Goal: Task Accomplishment & Management: Manage account settings

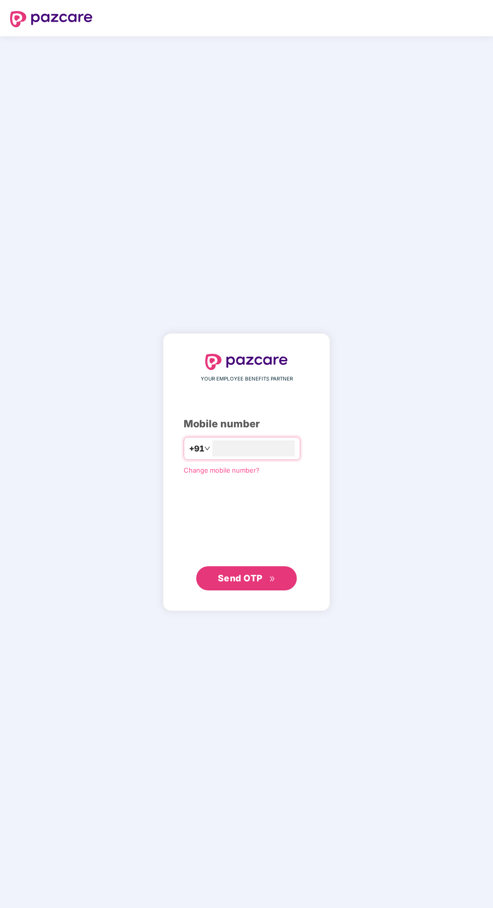
click at [269, 457] on input "number" at bounding box center [254, 449] width 83 height 16
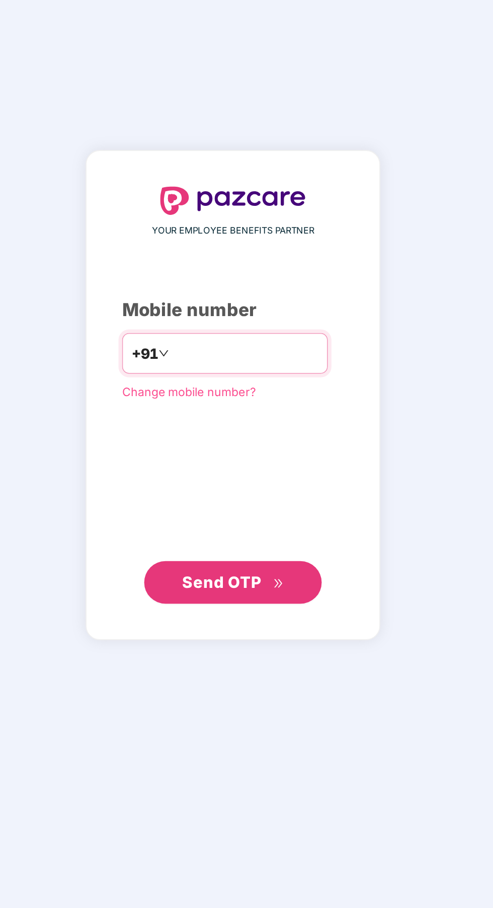
type input "*"
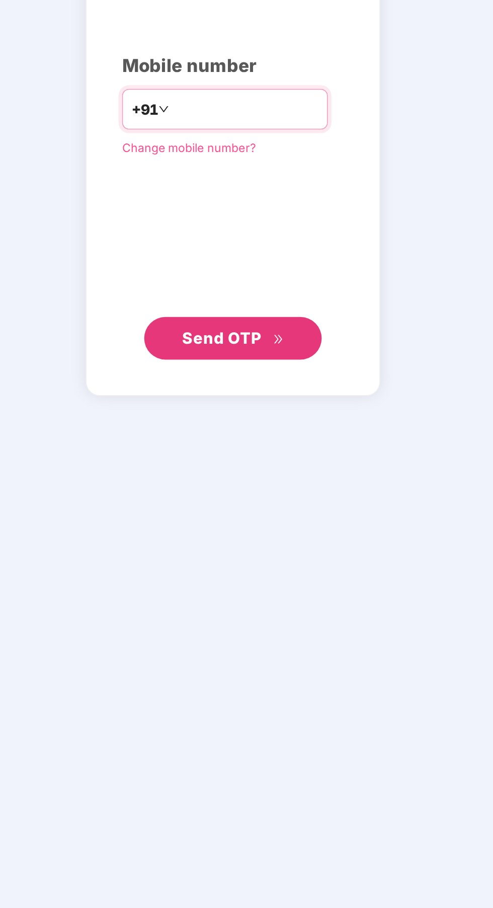
type input "**********"
click at [263, 591] on button "Send OTP" at bounding box center [246, 579] width 101 height 24
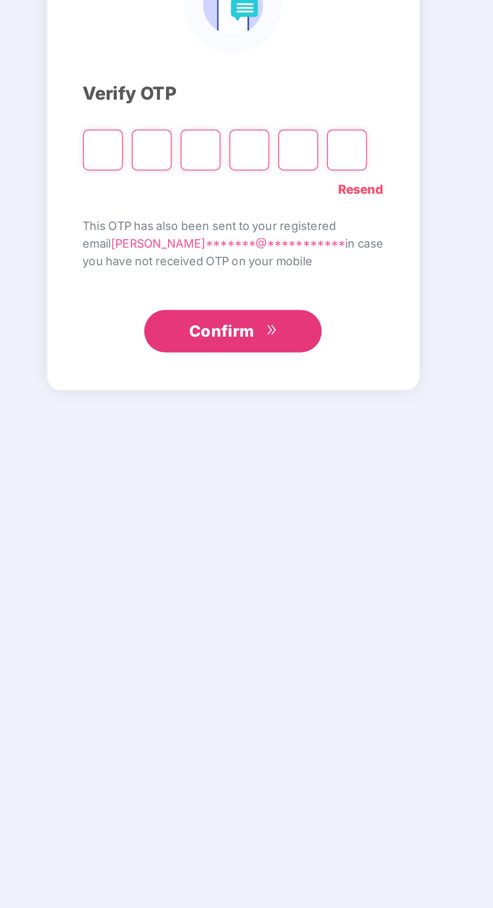
scroll to position [3, 0]
click at [173, 483] on input "Please enter verification code. Digit 1" at bounding box center [173, 471] width 23 height 23
type input "*"
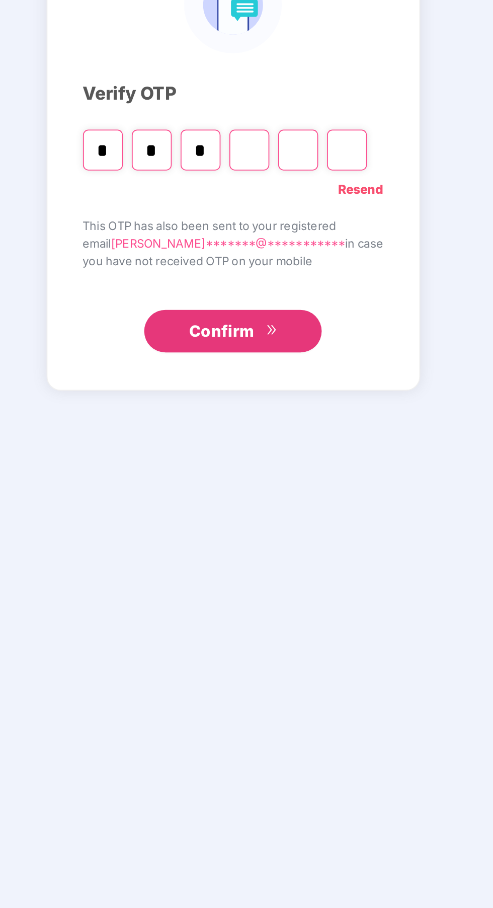
type input "*"
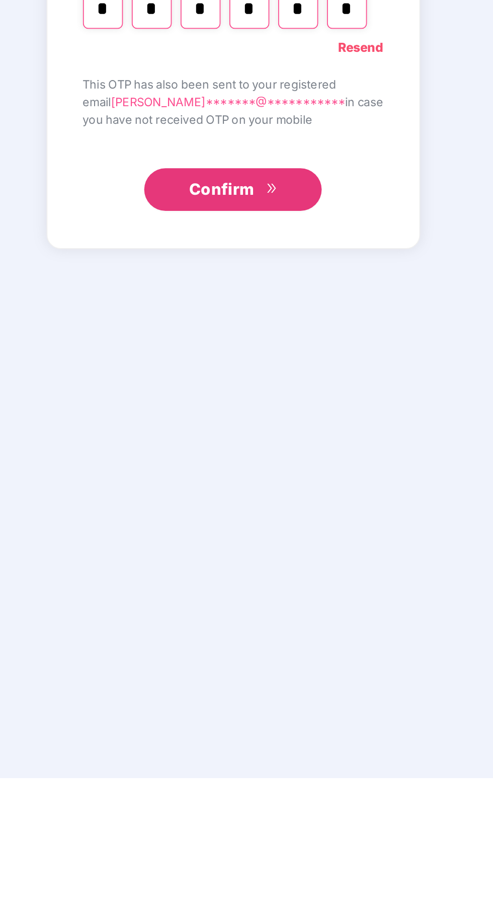
type input "*"
click at [240, 582] on span "Confirm" at bounding box center [240, 575] width 37 height 14
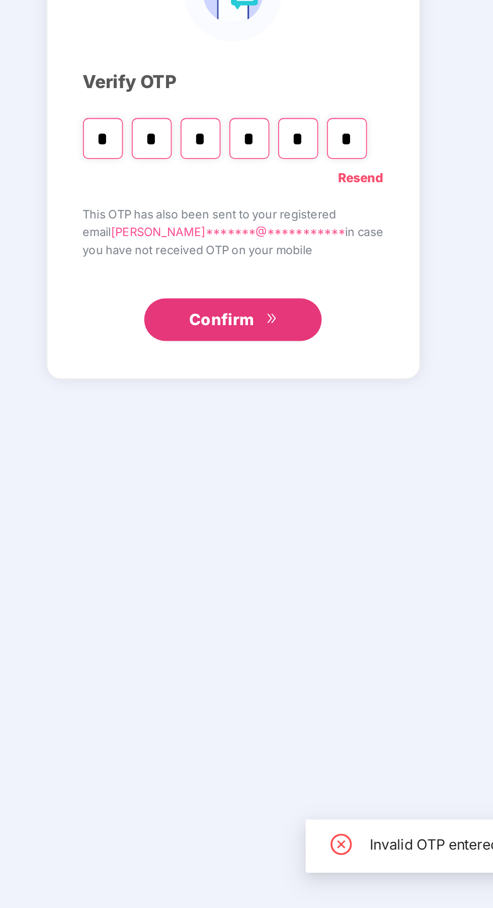
click at [311, 483] on input "*" at bounding box center [311, 471] width 23 height 23
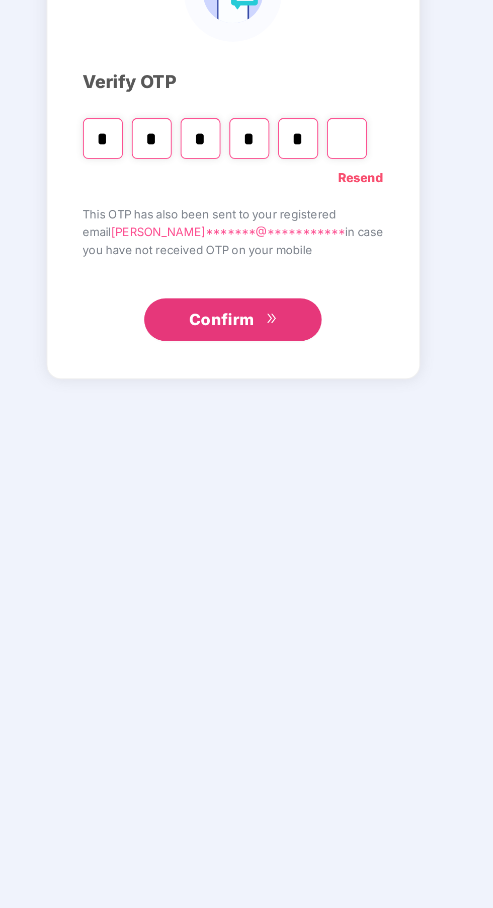
type input "*"
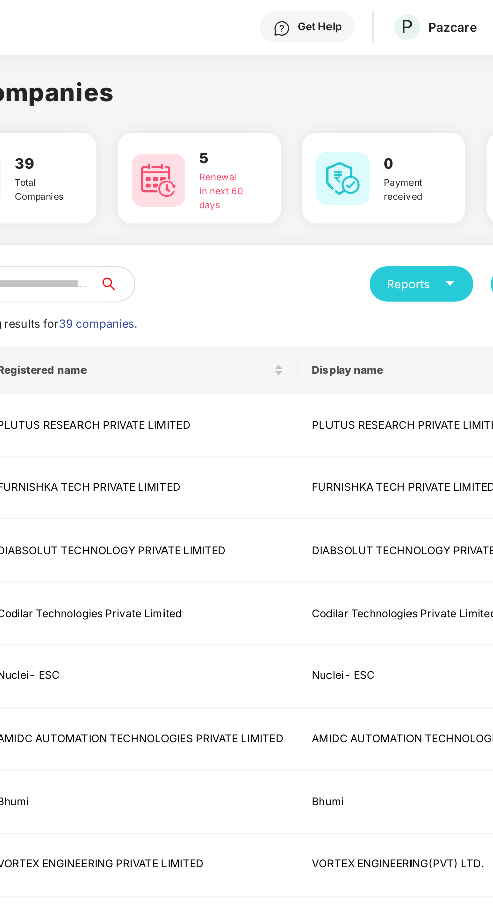
scroll to position [0, 0]
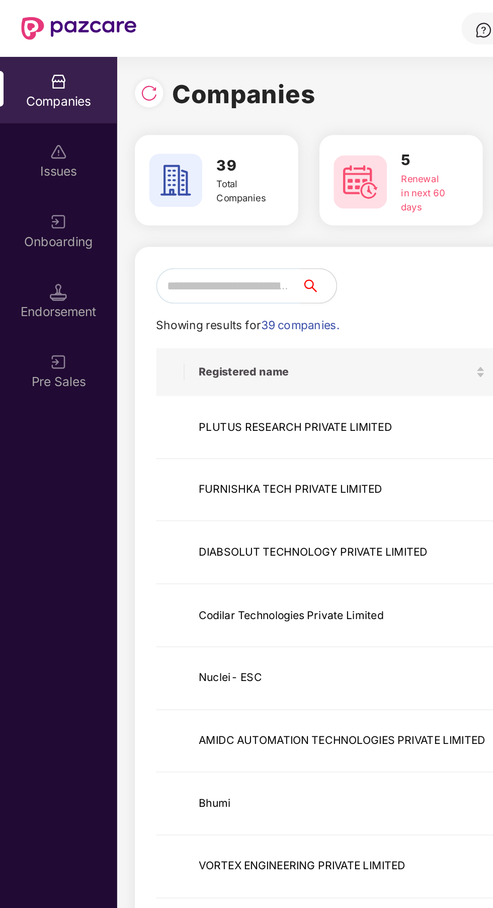
click at [122, 164] on input "text" at bounding box center [130, 162] width 82 height 20
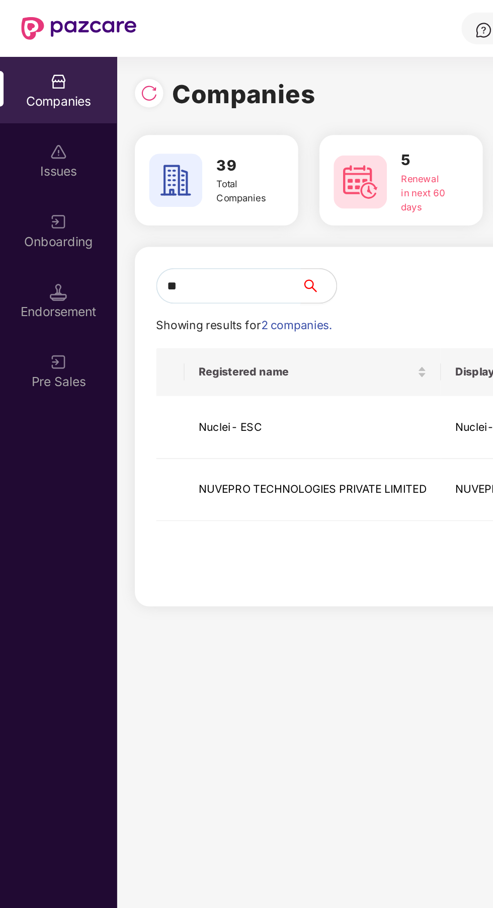
type input "***"
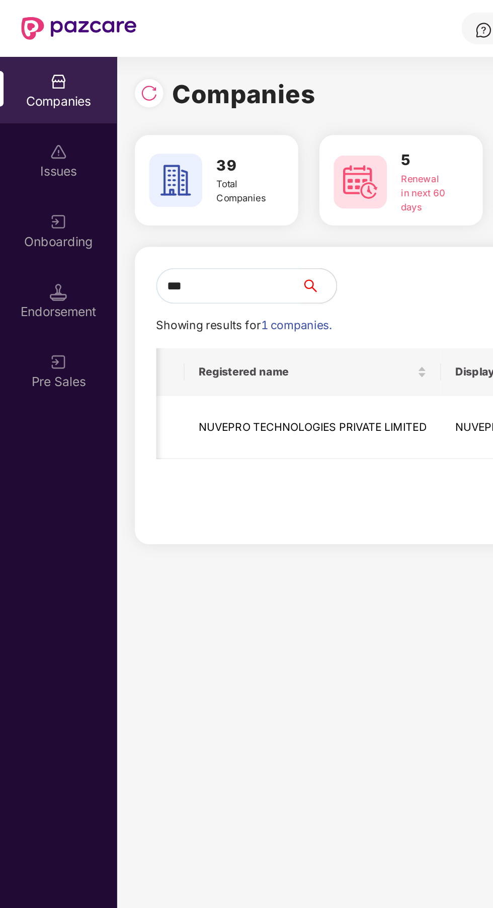
scroll to position [0, 507]
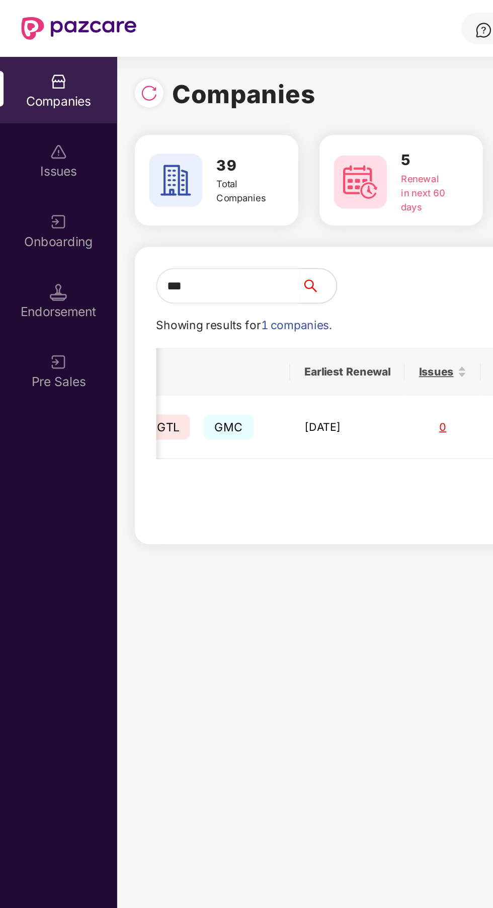
click at [261, 242] on div "0" at bounding box center [251, 243] width 27 height 10
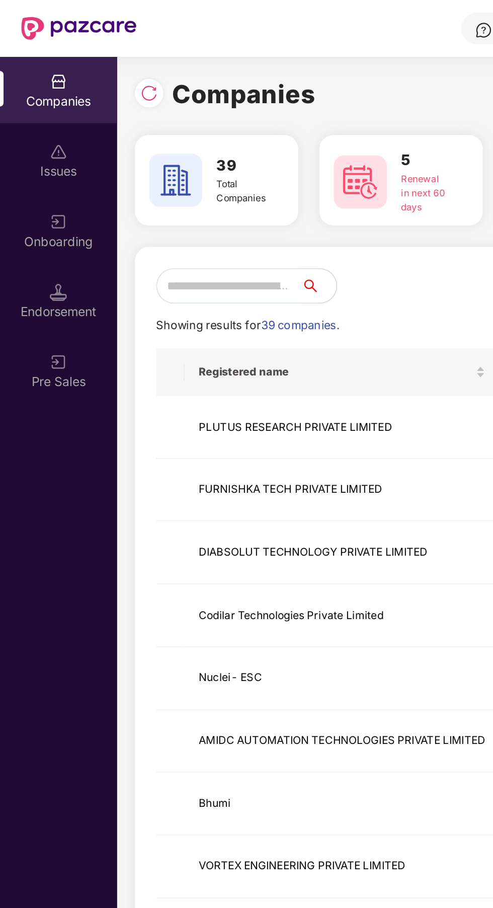
click at [159, 160] on input "text" at bounding box center [130, 162] width 82 height 20
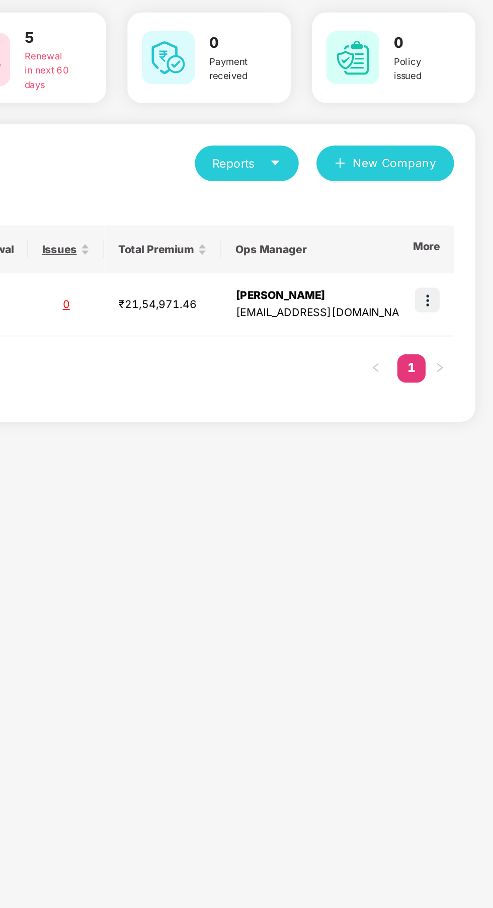
type input "****"
click at [454, 240] on img at bounding box center [456, 240] width 14 height 14
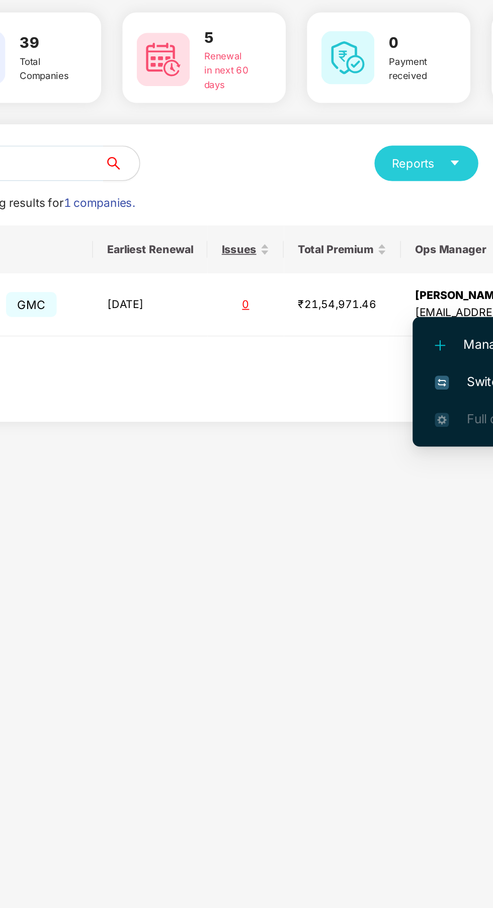
click at [380, 289] on span "Switch to HR interface" at bounding box center [405, 285] width 92 height 11
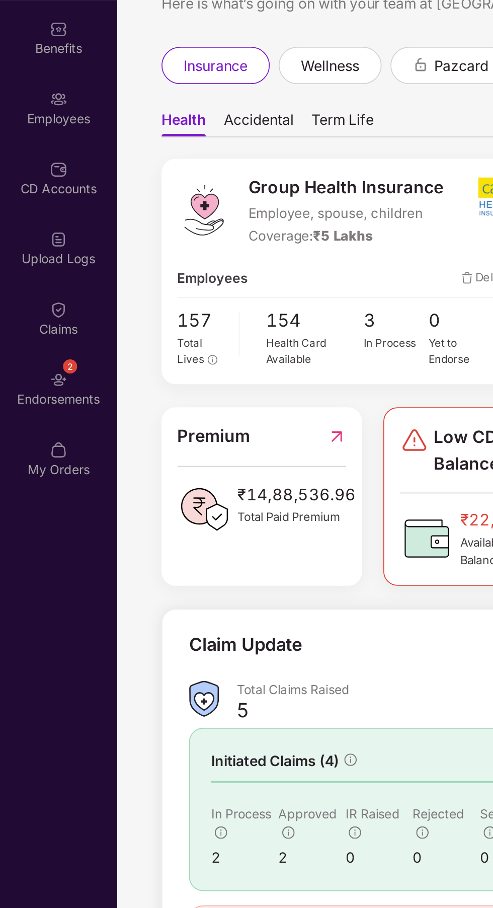
click at [37, 134] on div "Employees" at bounding box center [33, 137] width 66 height 10
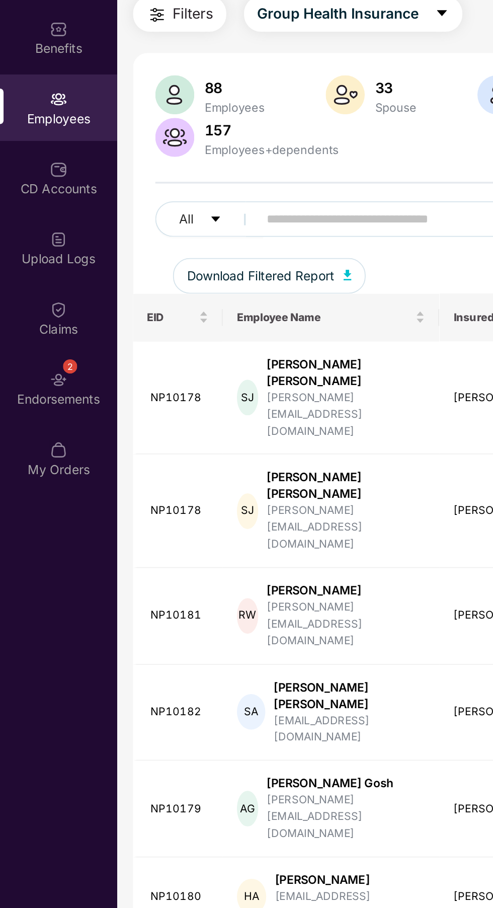
click at [194, 194] on input "text" at bounding box center [242, 193] width 181 height 15
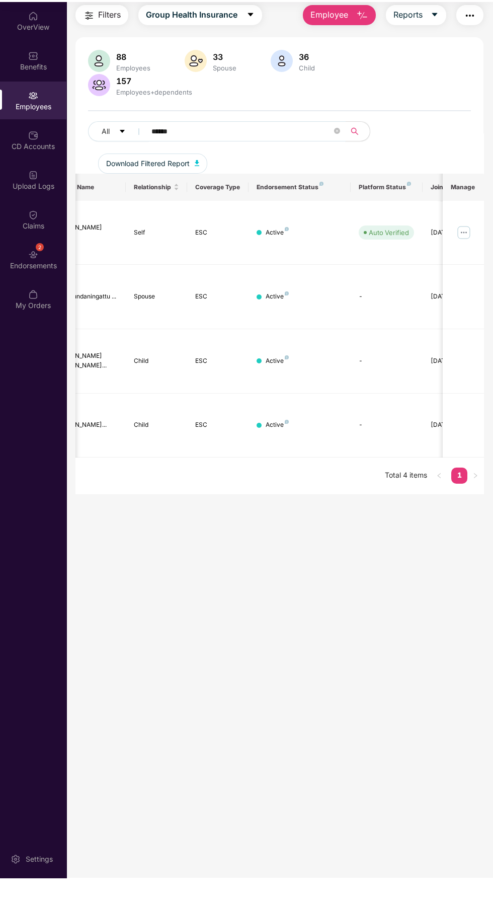
scroll to position [0, 246]
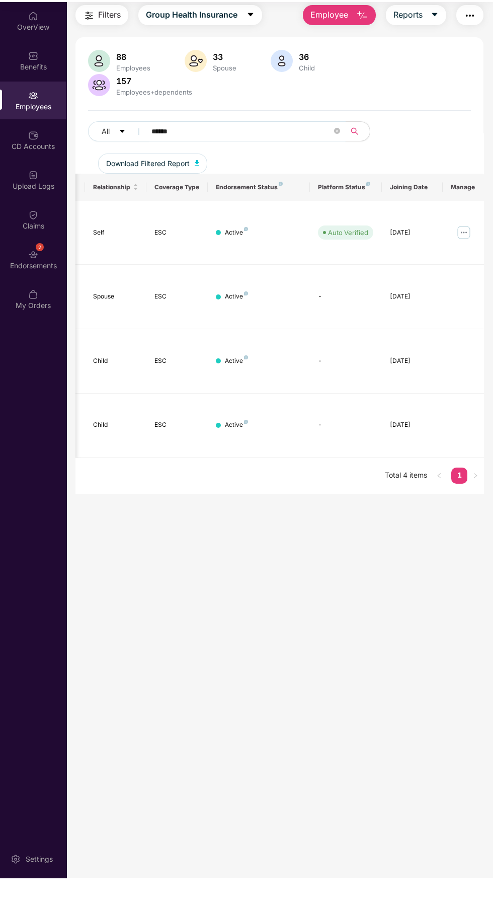
type input "******"
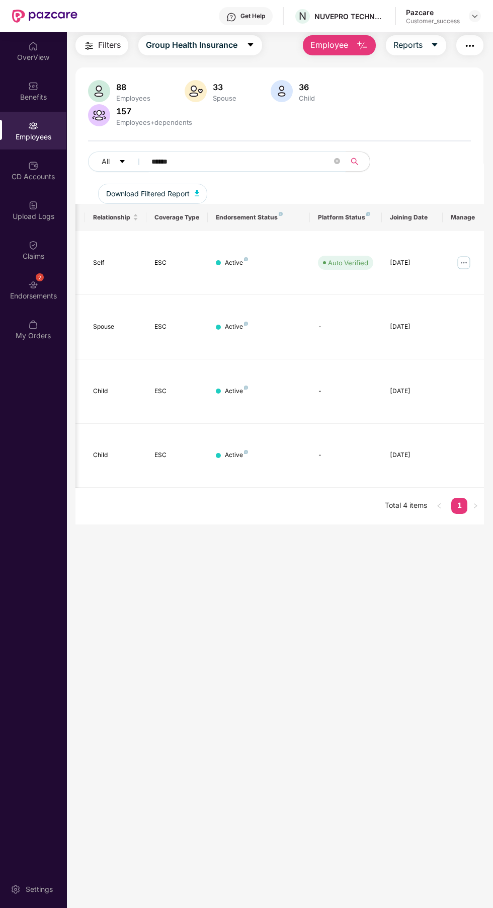
click at [462, 255] on img at bounding box center [464, 263] width 16 height 16
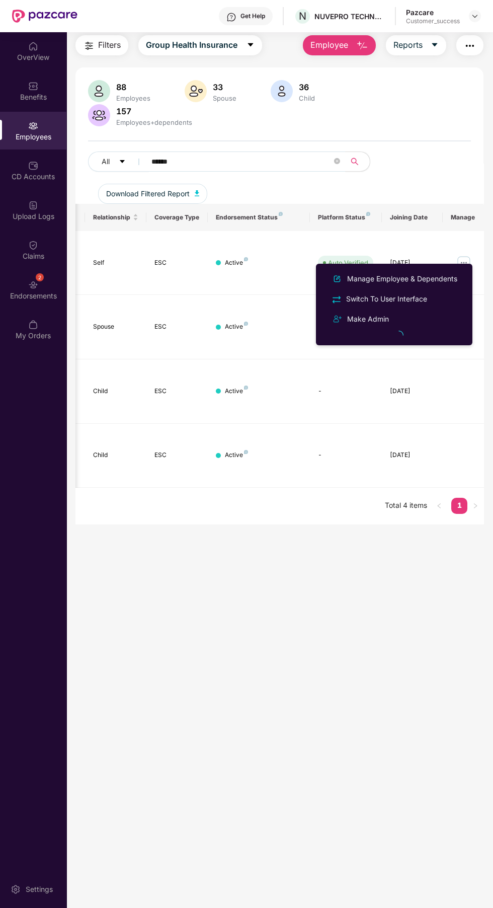
click at [471, 255] on img at bounding box center [464, 263] width 16 height 16
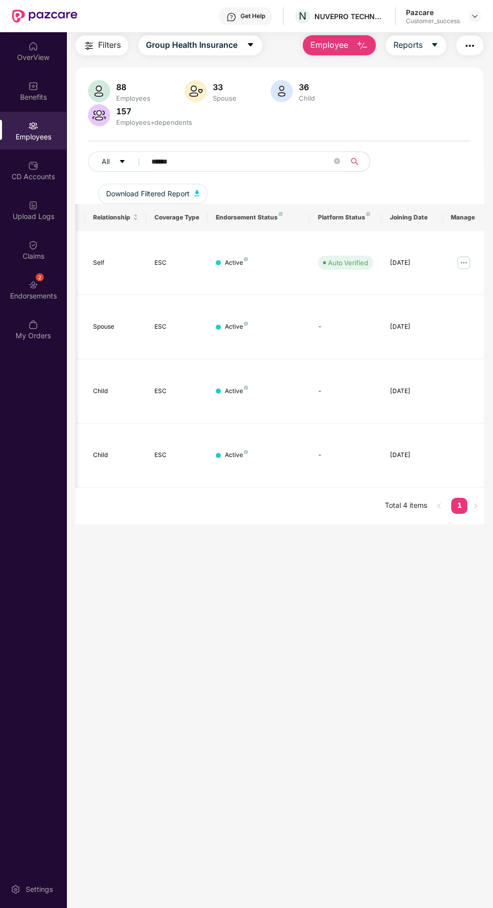
click at [460, 255] on img at bounding box center [464, 263] width 16 height 16
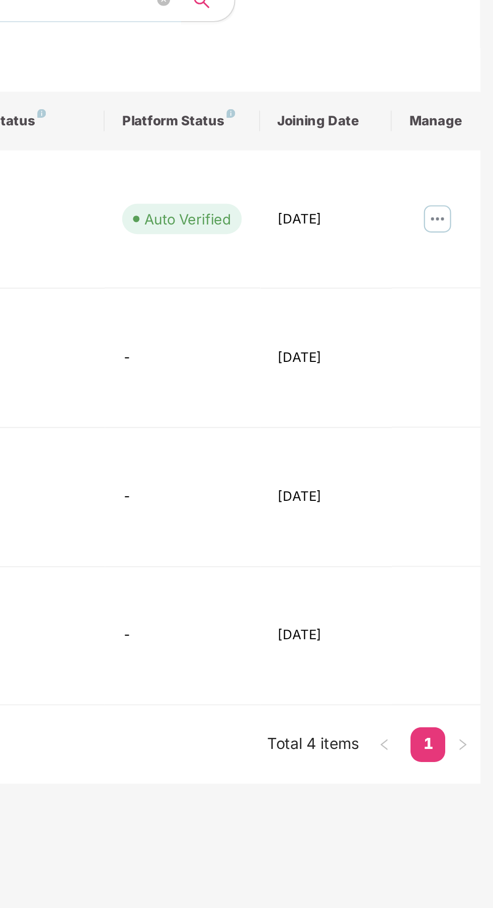
scroll to position [2, 0]
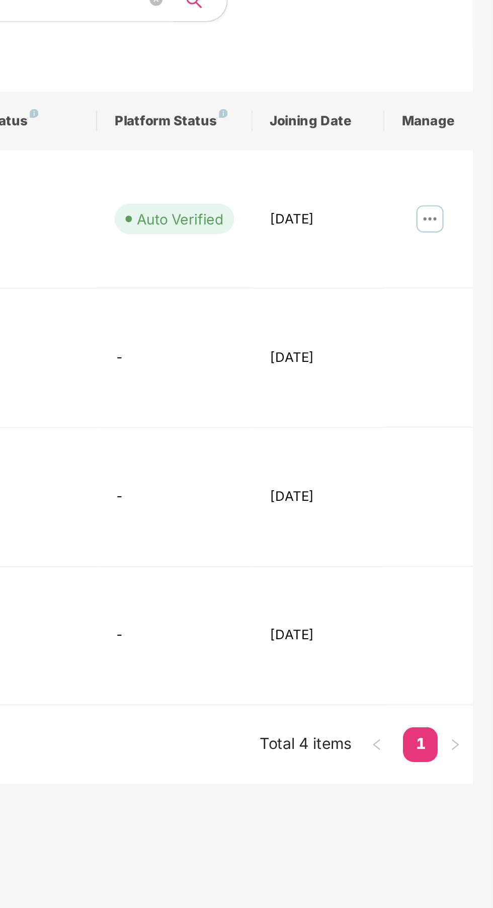
click at [459, 256] on img at bounding box center [464, 264] width 16 height 16
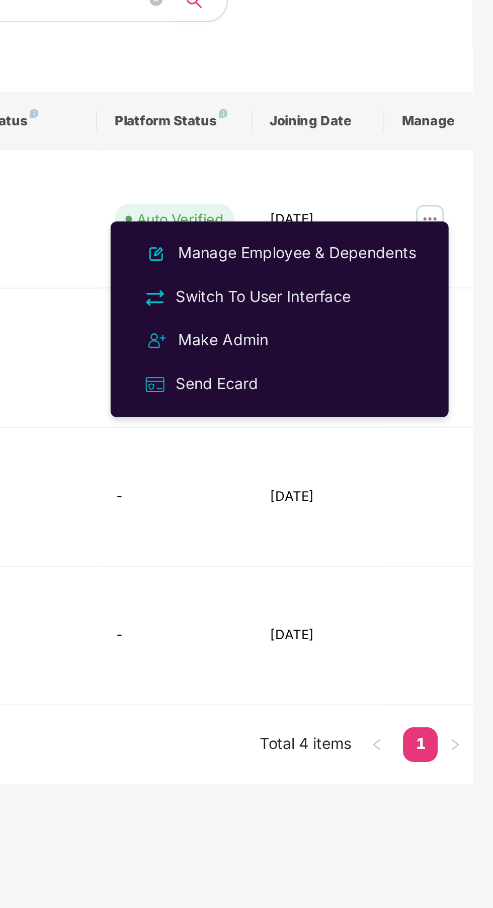
click at [427, 280] on div "Manage Employee & Dependents" at bounding box center [402, 279] width 114 height 11
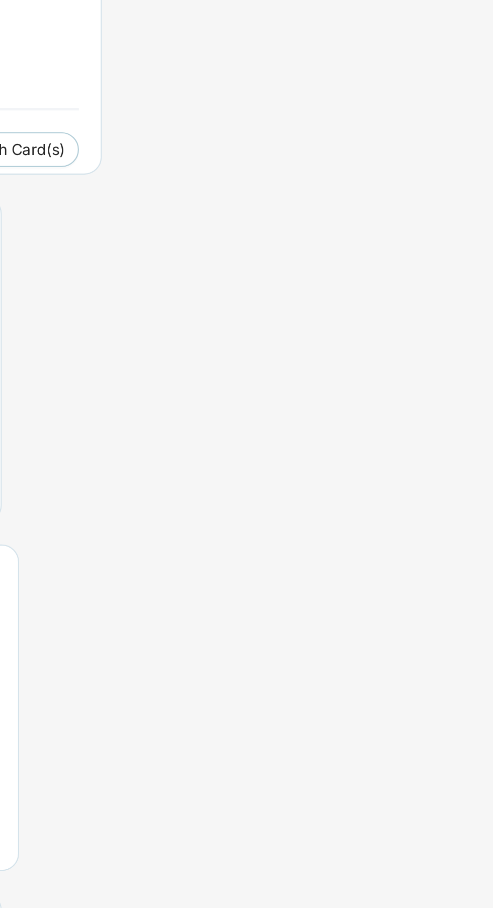
scroll to position [0, 0]
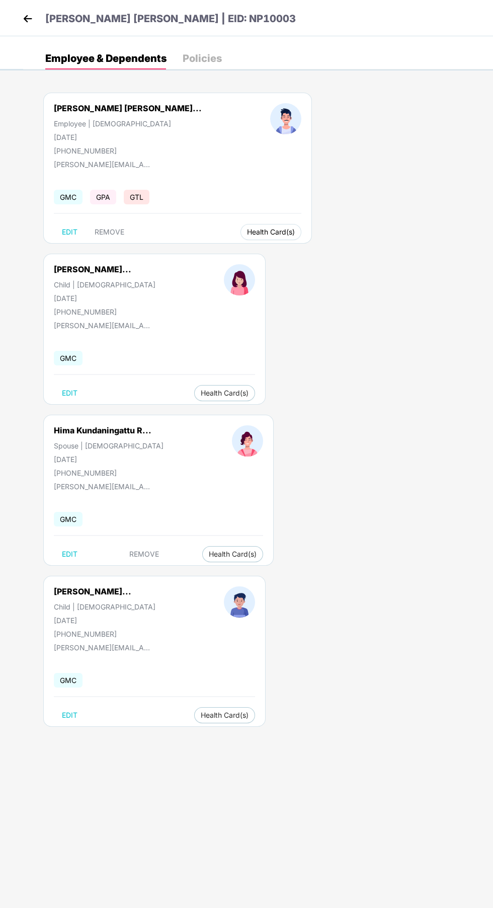
click at [247, 232] on span "Health Card(s)" at bounding box center [271, 232] width 48 height 5
click at [241, 238] on button "Health Card(s)" at bounding box center [271, 232] width 61 height 16
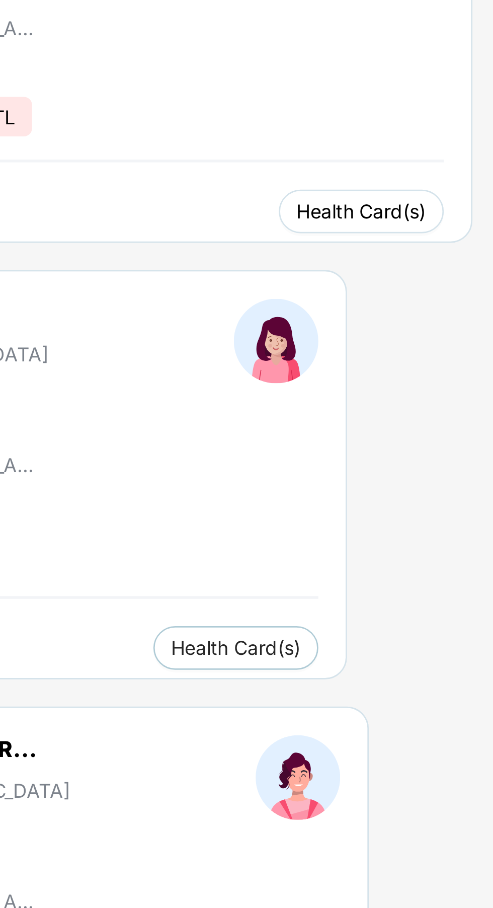
click at [247, 235] on span "Health Card(s)" at bounding box center [271, 232] width 48 height 5
click at [247, 230] on span "Health Card(s)" at bounding box center [271, 232] width 48 height 5
click at [247, 235] on span "Health Card(s)" at bounding box center [271, 232] width 48 height 5
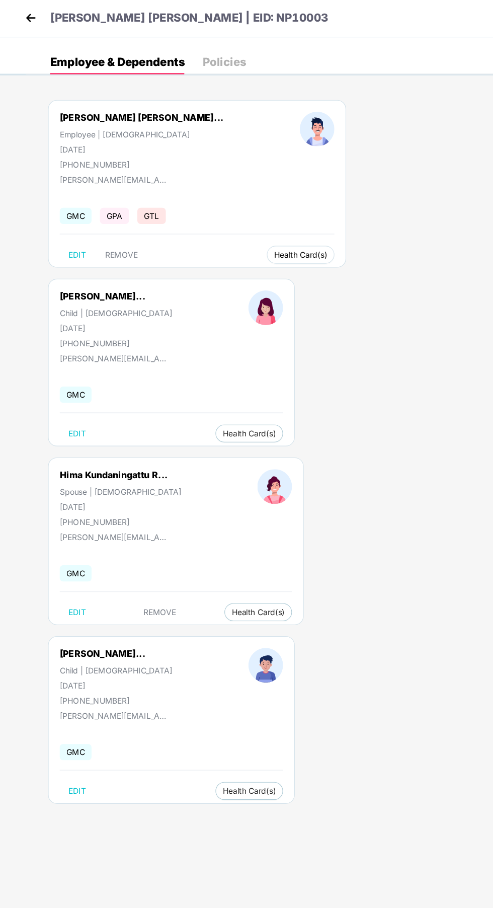
click at [247, 232] on span "Health Card(s)" at bounding box center [271, 232] width 48 height 5
click at [226, 554] on span "Health Card(s)" at bounding box center [233, 554] width 48 height 5
click at [241, 237] on button "Health Card(s)" at bounding box center [271, 232] width 61 height 16
click at [241, 254] on span "Health Insurance(ESC)" at bounding box center [241, 252] width 88 height 11
click at [227, 393] on span "Health Card(s)" at bounding box center [225, 393] width 48 height 5
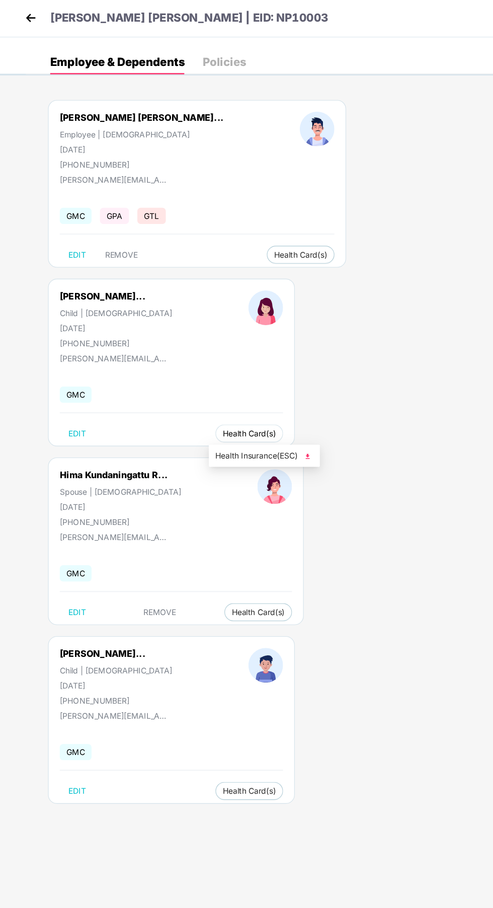
click at [232, 392] on span "Health Card(s)" at bounding box center [225, 393] width 48 height 5
click at [244, 417] on span "Health Insurance(ESC)" at bounding box center [238, 413] width 88 height 11
click at [227, 554] on span "Health Card(s)" at bounding box center [233, 554] width 48 height 5
click at [278, 576] on img at bounding box center [278, 575] width 10 height 10
click at [237, 718] on span "Health Card(s)" at bounding box center [225, 715] width 48 height 5
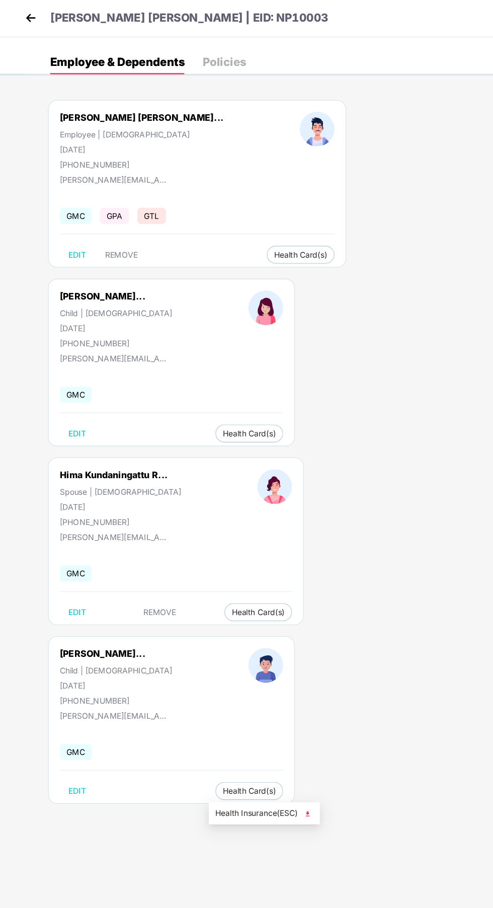
click at [242, 736] on span "Health Insurance(ESC)" at bounding box center [238, 735] width 88 height 11
